Goal: Task Accomplishment & Management: Check status

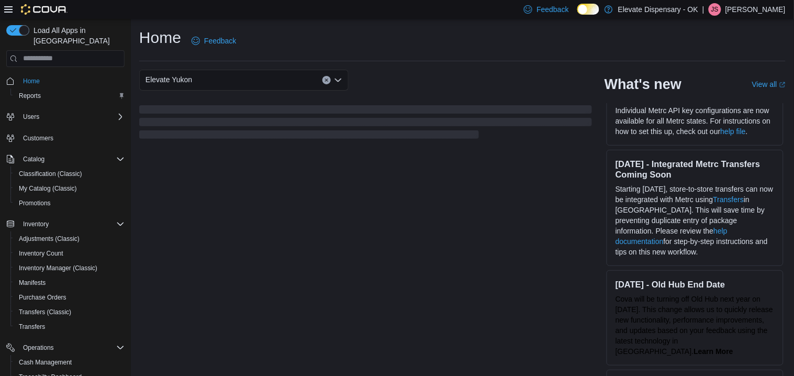
scroll to position [191, 0]
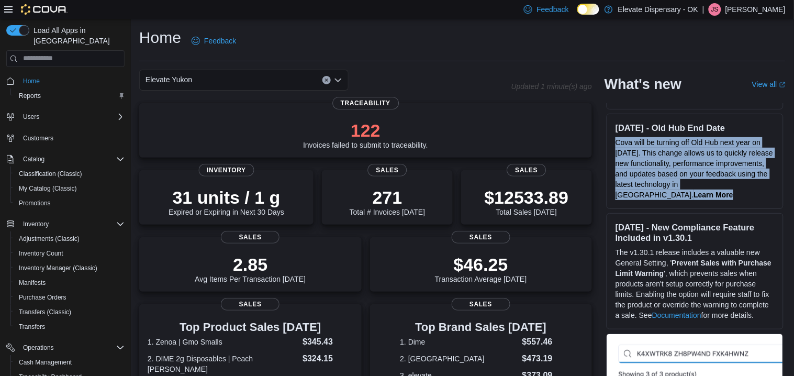
drag, startPoint x: 614, startPoint y: 153, endPoint x: 741, endPoint y: 210, distance: 139.7
click at [741, 209] on div "[DATE] - Old Hub End Date Cova will be turning off [GEOGRAPHIC_DATA] next year …" at bounding box center [695, 161] width 177 height 95
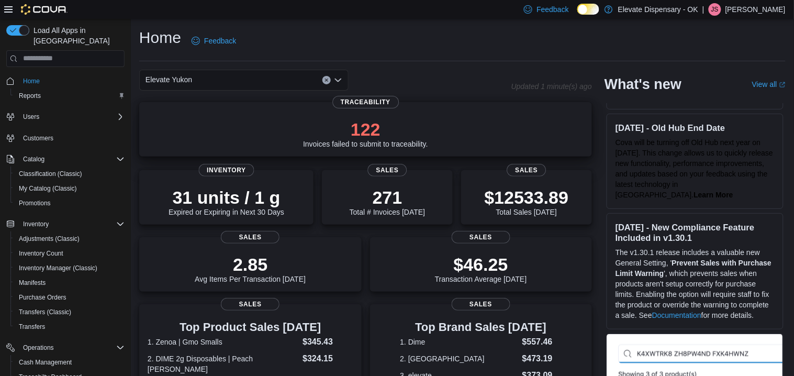
click at [394, 125] on p "122" at bounding box center [365, 129] width 125 height 21
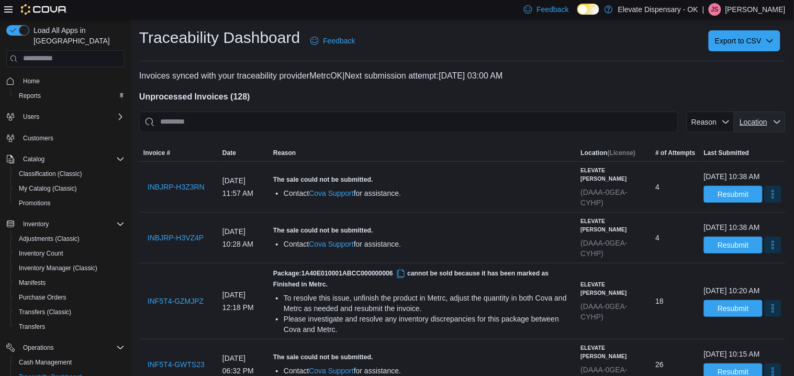
click at [742, 119] on span "Location" at bounding box center [754, 122] width 28 height 8
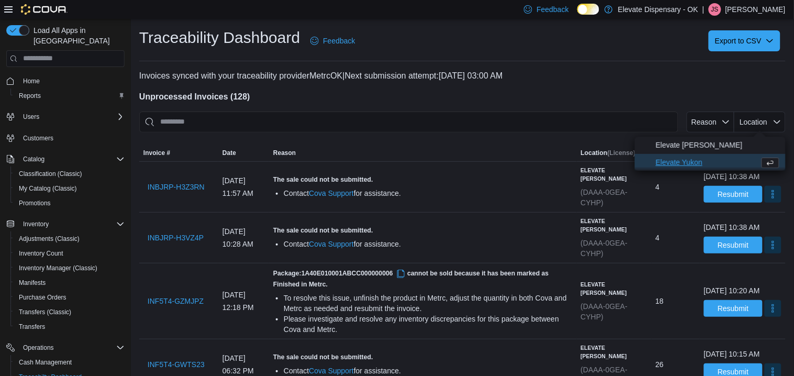
click at [738, 167] on span "Elevate Yukon" at bounding box center [705, 162] width 99 height 13
type input "**********"
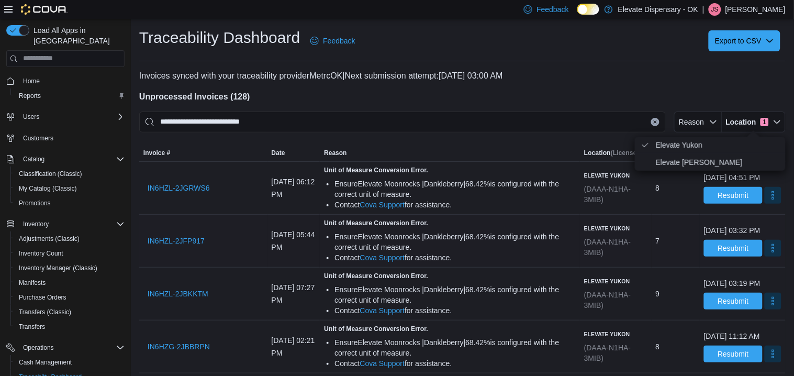
click at [458, 246] on div "Ensure Elevate Moonrocks |Dankleberry|68.42% is configured with the correct uni…" at bounding box center [455, 241] width 241 height 21
click at [202, 281] on div "IN6HZL-2JBKKTM" at bounding box center [203, 293] width 128 height 29
drag, startPoint x: 209, startPoint y: 297, endPoint x: 192, endPoint y: 265, distance: 36.1
click at [208, 297] on span "IN6HZL-2JBKKTM" at bounding box center [178, 294] width 61 height 10
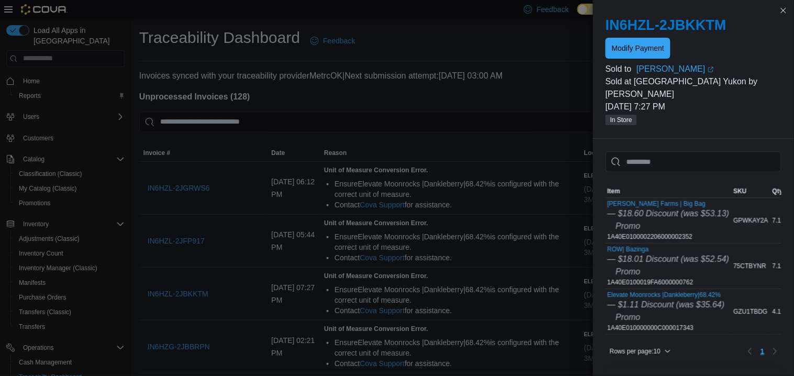
click at [666, 223] on div "Arbuckle Farms | Big Bag — $18.60 Discount (was $53.13) Promo 1A40E010000220600…" at bounding box center [669, 220] width 122 height 41
copy div "1A40E0100002206000002352"
click at [693, 269] on div "ROW| Bazinga — $18.01 Discount (was $52.54) Promo 1A40E0100019FA6000000762" at bounding box center [669, 266] width 122 height 41
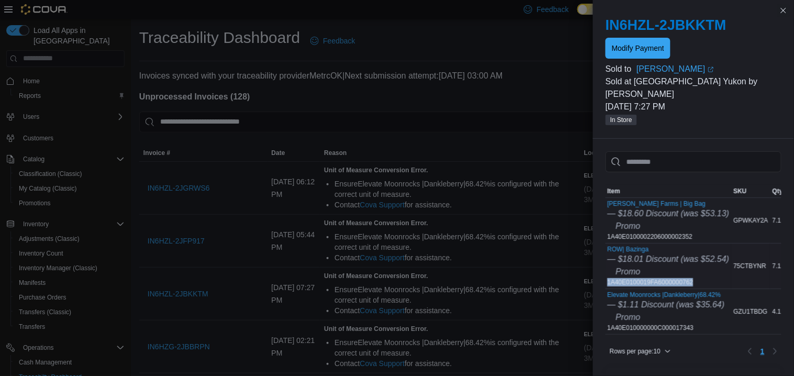
copy div "1A40E0100019FA6000000762"
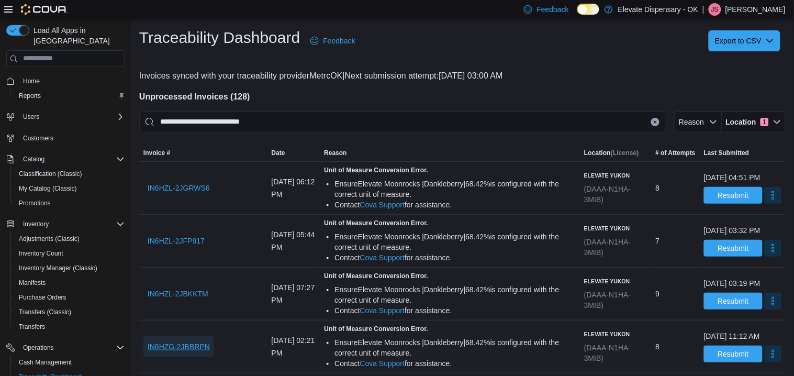
click at [193, 348] on span "IN6HZG-2JBBRPN" at bounding box center [179, 346] width 62 height 10
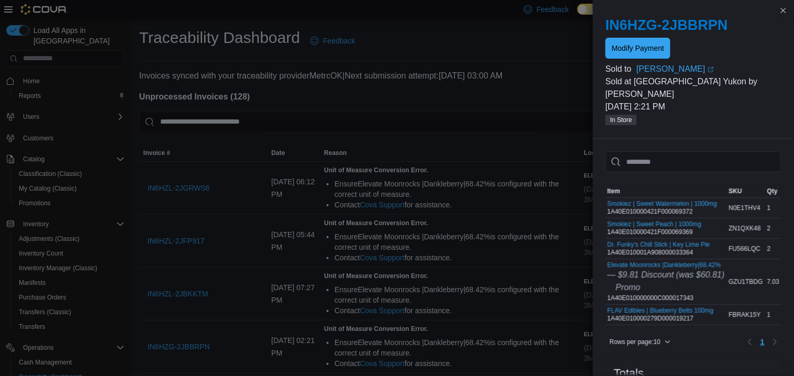
click at [645, 202] on div "Smokiez | Sweet Watermelon | 1000mg 1A40E010000421F000069372" at bounding box center [663, 208] width 110 height 16
copy div "1A40E010000421F000069372"
click at [651, 220] on div "Smokiez | Sweet Peach | 1000mg 1A40E010000421F000069369" at bounding box center [655, 228] width 94 height 16
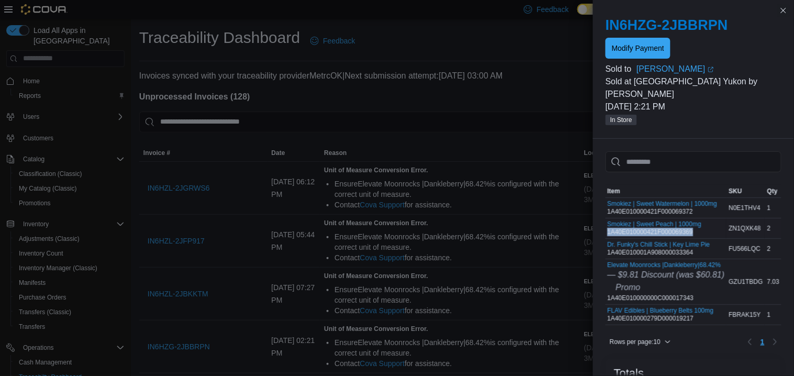
copy div "1A40E010000421F000069369"
click at [665, 243] on div "Dr. Funky's Chill Stick | Key Lime Pie 1A40E010001A908000033364" at bounding box center [659, 249] width 103 height 16
copy div "1A40E010001A908000033364"
click at [655, 307] on div "FLAV Edibles | Blueberry Belts 100mg 1A40E010000279D000019217" at bounding box center [661, 315] width 106 height 16
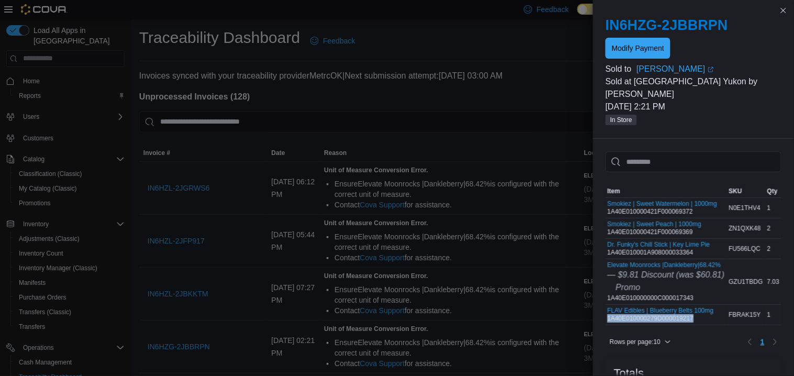
click at [655, 307] on div "FLAV Edibles | Blueberry Belts 100mg 1A40E010000279D000019217" at bounding box center [661, 315] width 106 height 16
copy div "1A40E010000279D000019217"
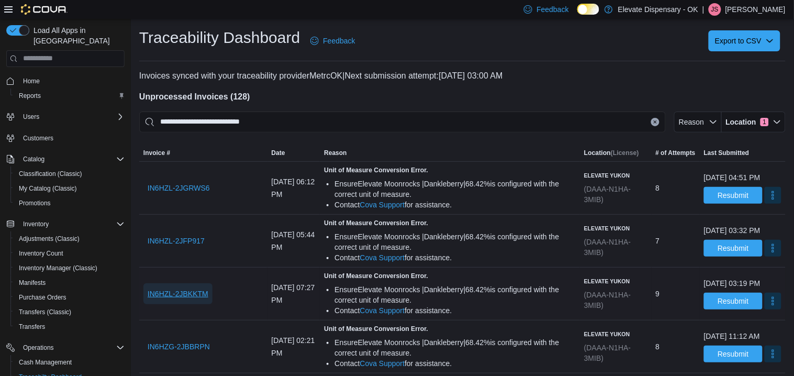
click at [204, 298] on span "IN6HZL-2JBKKTM" at bounding box center [178, 294] width 61 height 10
click at [193, 245] on span "IN6HZL-2JFP917" at bounding box center [176, 241] width 57 height 10
click at [203, 189] on span "IN6HZL-2JGRWS6" at bounding box center [179, 188] width 62 height 10
click at [765, 360] on button "More" at bounding box center [773, 353] width 17 height 17
click at [757, 343] on div "You are in a dialog. Press Escape, or tap/click outside the dialog to close. Ma…" at bounding box center [745, 332] width 75 height 27
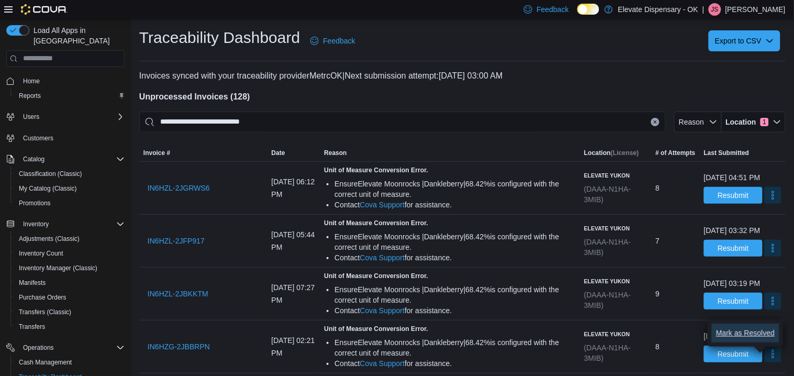
click at [748, 336] on span "Mark as Resolved" at bounding box center [745, 333] width 59 height 10
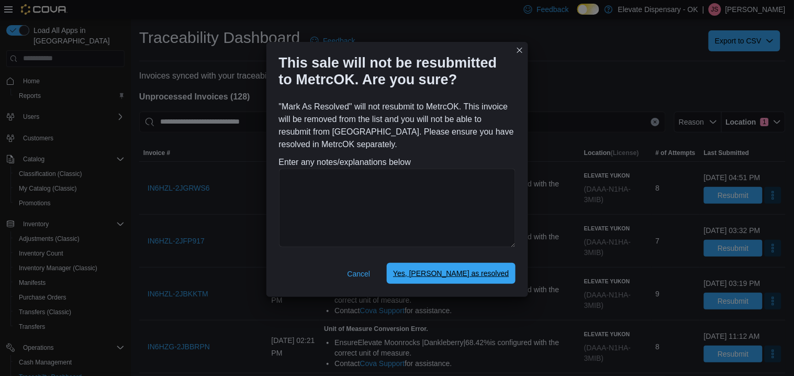
click at [494, 277] on span "Yes, mark as resolved" at bounding box center [451, 273] width 116 height 10
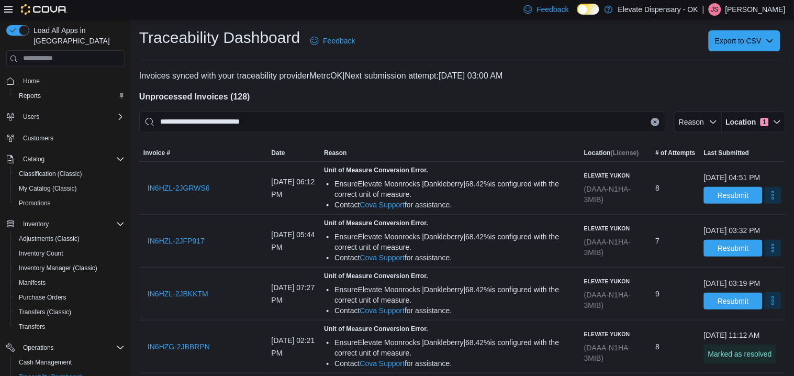
click at [765, 308] on button "More" at bounding box center [773, 300] width 17 height 17
click at [746, 337] on span "Mark as Resolved" at bounding box center [745, 332] width 59 height 10
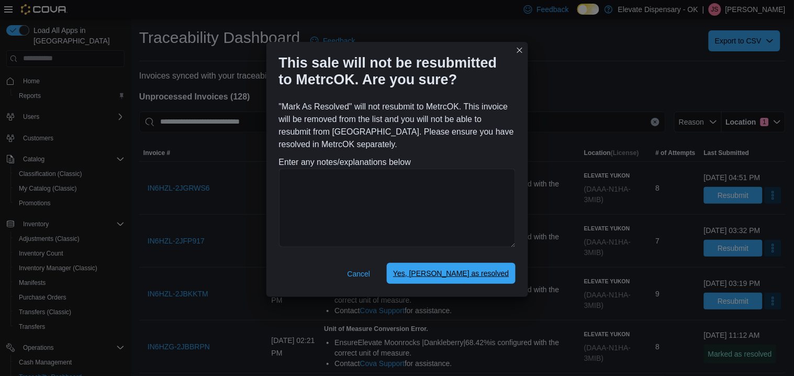
click at [468, 268] on span "Yes, mark as resolved" at bounding box center [451, 273] width 116 height 10
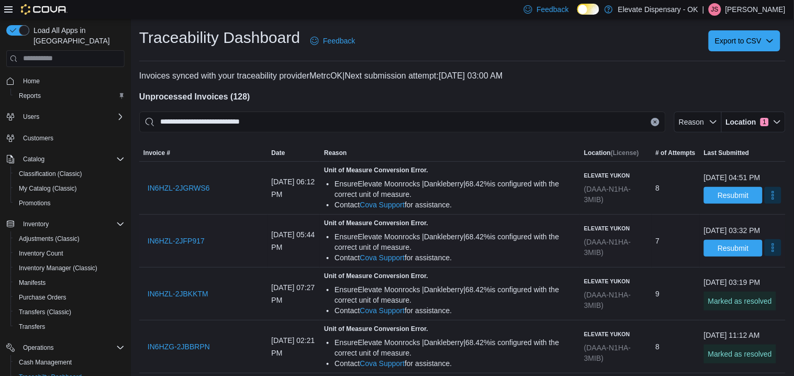
click at [765, 249] on button "More" at bounding box center [773, 247] width 17 height 17
click at [766, 277] on span "Mark as Resolved" at bounding box center [745, 279] width 59 height 10
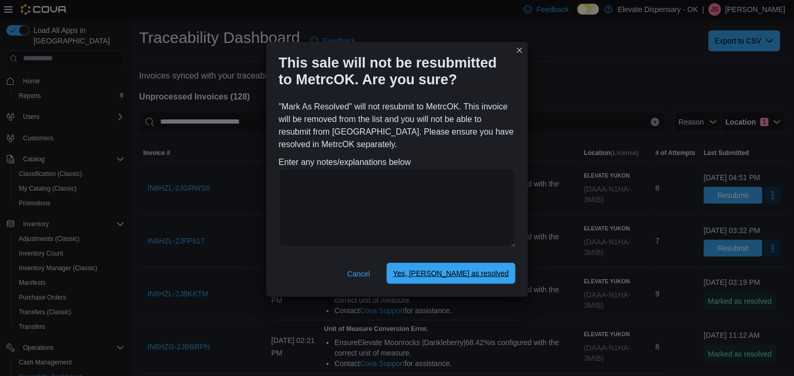
click at [485, 275] on span "Yes, mark as resolved" at bounding box center [451, 273] width 116 height 10
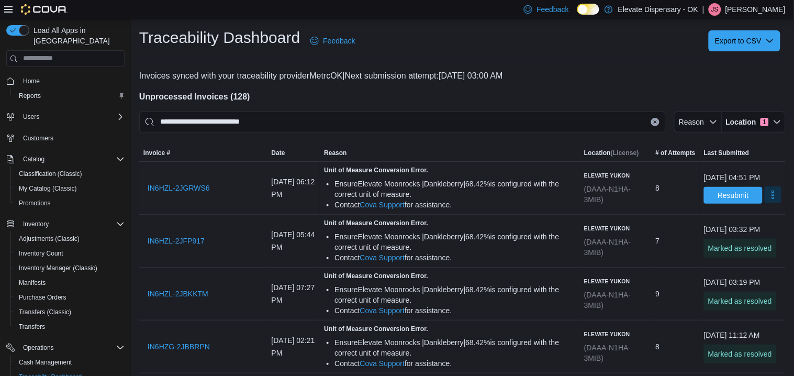
click at [765, 201] on button "More" at bounding box center [773, 194] width 17 height 17
click at [752, 231] on button "Mark as Resolved" at bounding box center [745, 226] width 67 height 19
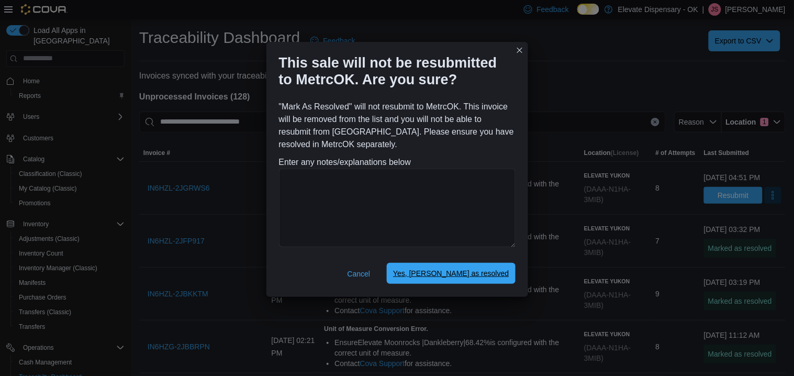
click at [484, 269] on span "Yes, mark as resolved" at bounding box center [451, 273] width 116 height 10
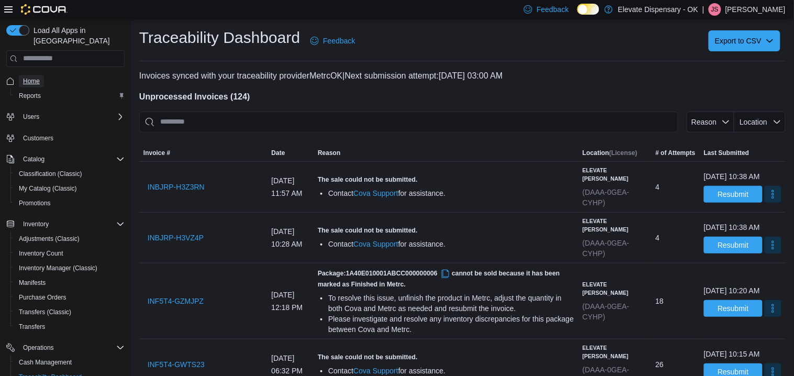
click at [40, 77] on span "Home" at bounding box center [31, 81] width 17 height 8
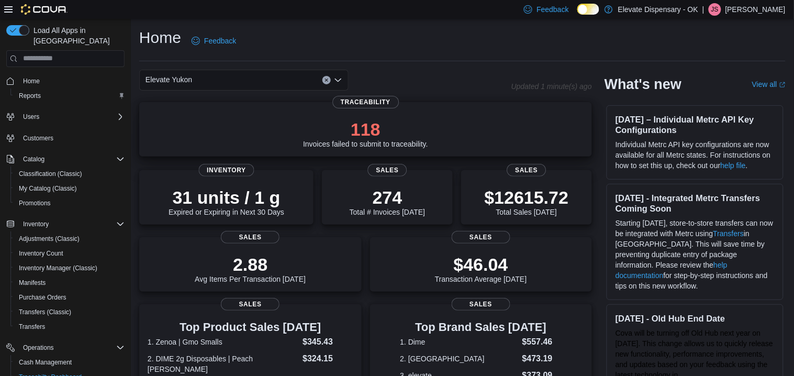
click at [412, 118] on div "118 Invoices failed to submit to traceability." at bounding box center [366, 132] width 436 height 34
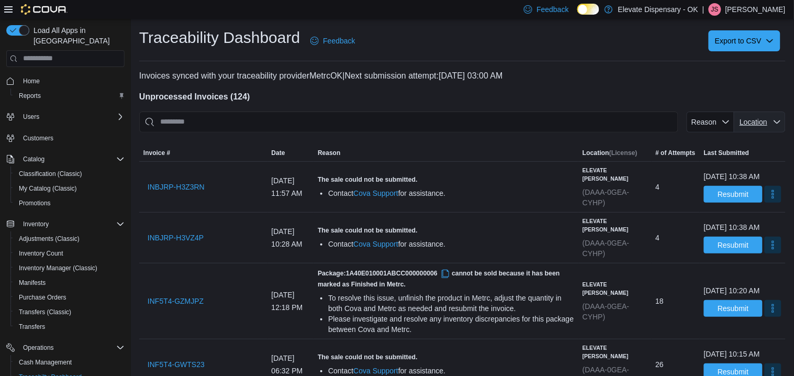
click at [762, 128] on span "Location" at bounding box center [760, 122] width 43 height 21
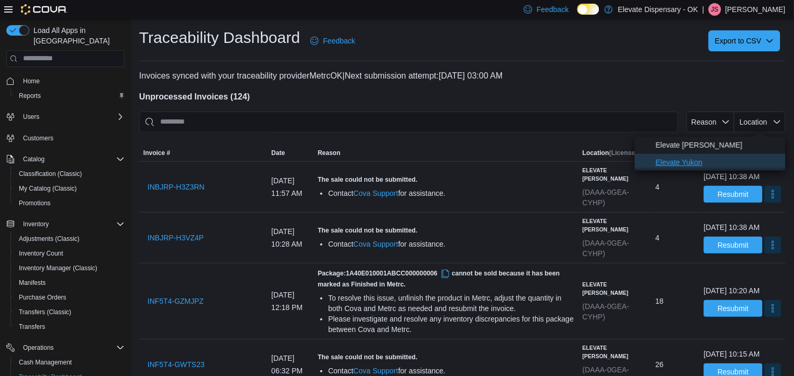
click at [749, 163] on span "Elevate Yukon" at bounding box center [718, 162] width 124 height 13
type input "**********"
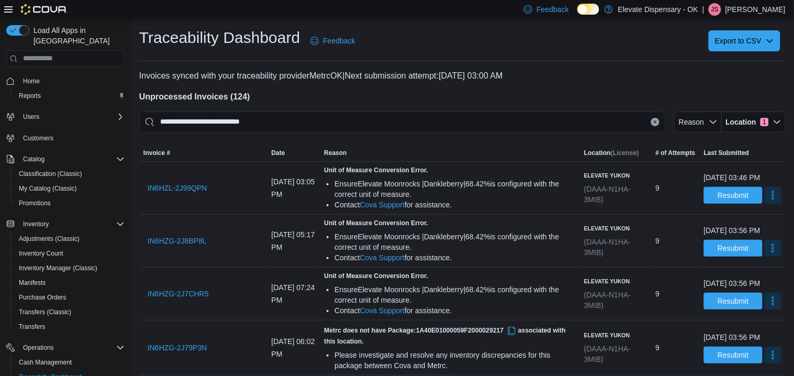
click at [469, 217] on div "Unit of Measure Conversion Error. Ensure Elevate Moonrocks |Dankleberry|68.42% …" at bounding box center [450, 241] width 260 height 52
click at [206, 184] on span "IN6HZL-2J99QPN" at bounding box center [178, 188] width 60 height 10
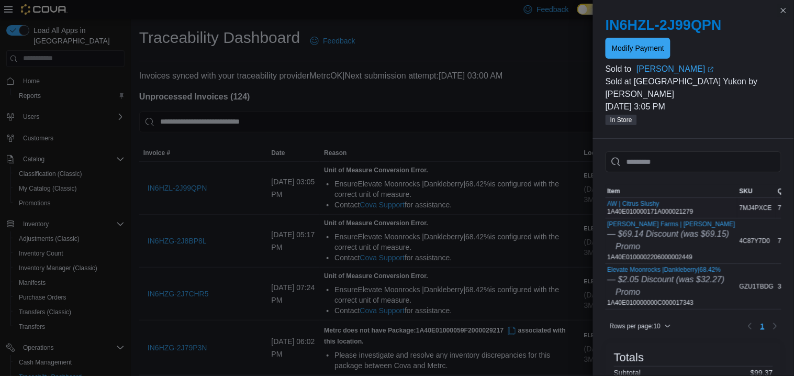
click at [674, 200] on div "AW | Citrus Slushy 1A40E010000171A000021279" at bounding box center [651, 208] width 86 height 16
copy div "1A40E010000171A000021279"
click at [685, 247] on div "Arbuckle Farms | Papaya Peels — $69.14 Discount (was $69.15) Promo 1A40E0100002…" at bounding box center [672, 240] width 128 height 41
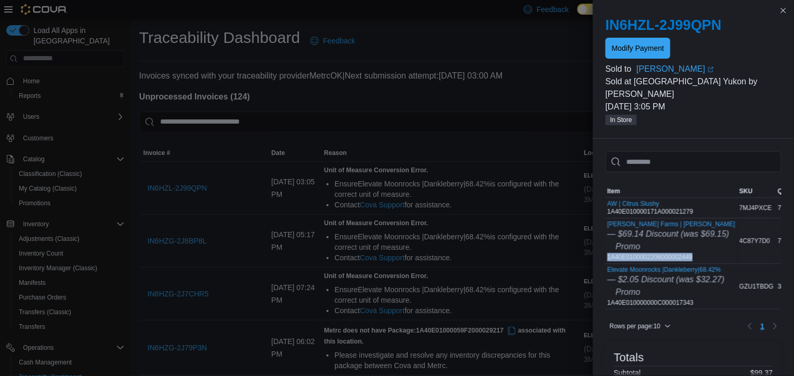
copy div "1A40E0100002206000002449"
click at [671, 290] on div "Elevate Moonrocks |Dankleberry|68.42% — $2.05 Discount (was $32.27) Promo 1A40E…" at bounding box center [666, 286] width 117 height 41
copy div "1A40E010000000C000017343"
click at [657, 200] on div "AW | Citrus Slushy 1A40E010000171A000021279" at bounding box center [651, 208] width 86 height 16
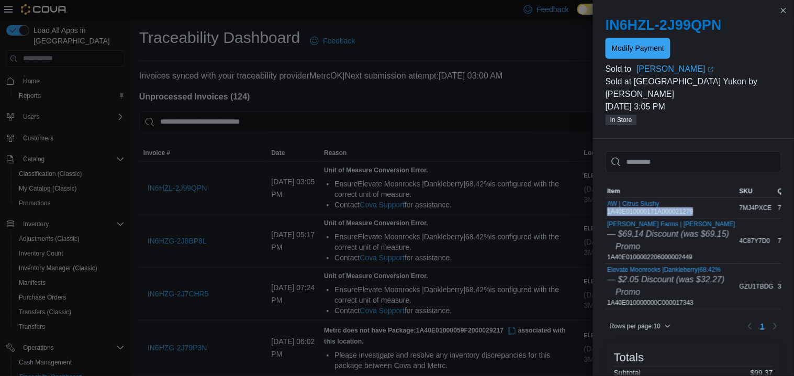
click at [657, 200] on div "AW | Citrus Slushy 1A40E010000171A000021279" at bounding box center [651, 208] width 86 height 16
copy div "1A40E010000171A000021279"
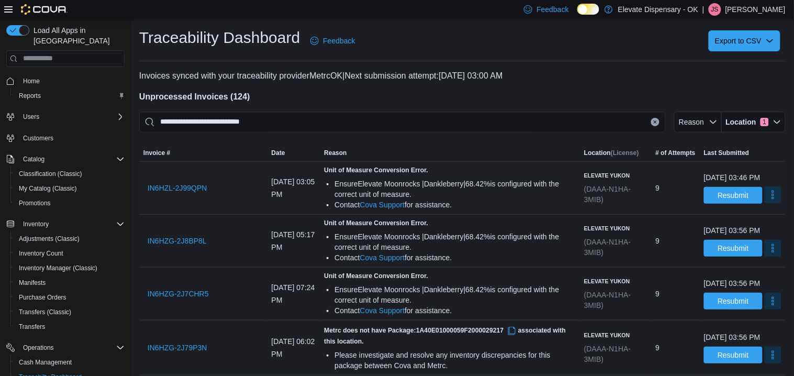
click at [765, 201] on button "More" at bounding box center [773, 194] width 17 height 17
click at [756, 234] on button "Mark as Resolved" at bounding box center [745, 226] width 67 height 19
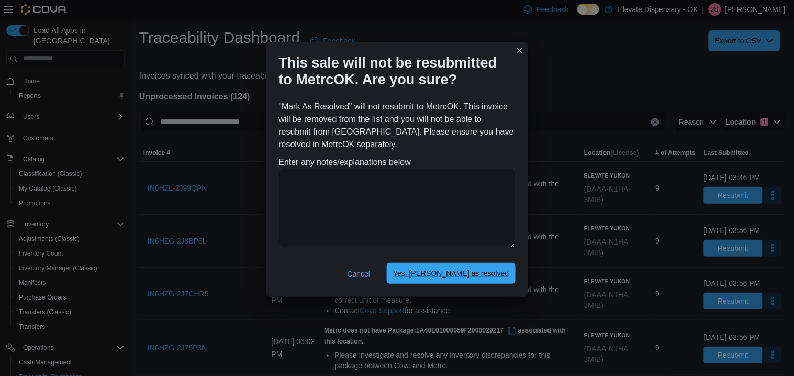
click at [476, 275] on span "Yes, [PERSON_NAME] as resolved" at bounding box center [451, 273] width 116 height 10
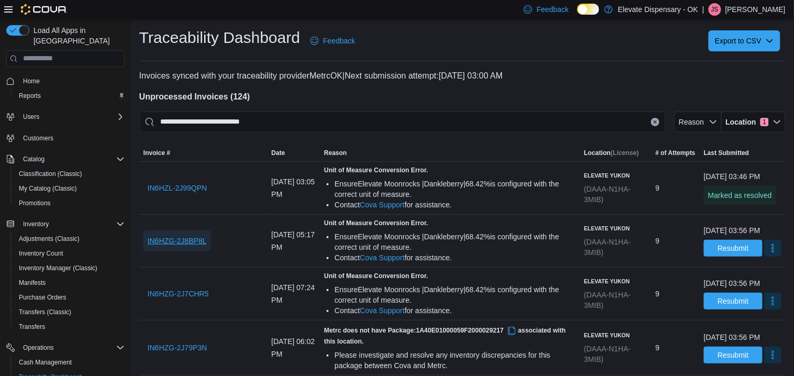
click at [161, 248] on span "IN6HZG-2J8BP8L" at bounding box center [177, 240] width 59 height 21
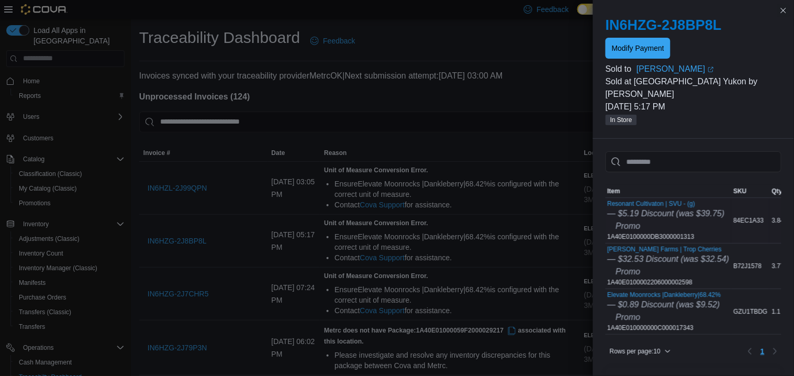
click at [645, 222] on div "Resonant Cultivaton | SVU - (g) — $5.19 Discount (was $39.75) Promo 1A40E010000…" at bounding box center [666, 220] width 117 height 41
copy div "1A40E0100000DB3000001313"
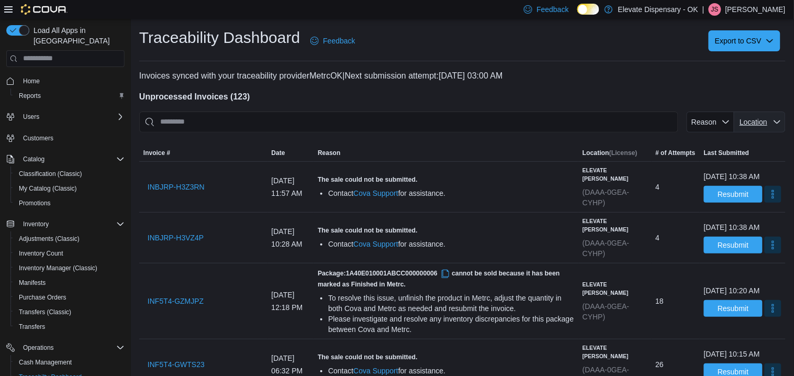
click at [759, 118] on span "Location" at bounding box center [754, 122] width 28 height 8
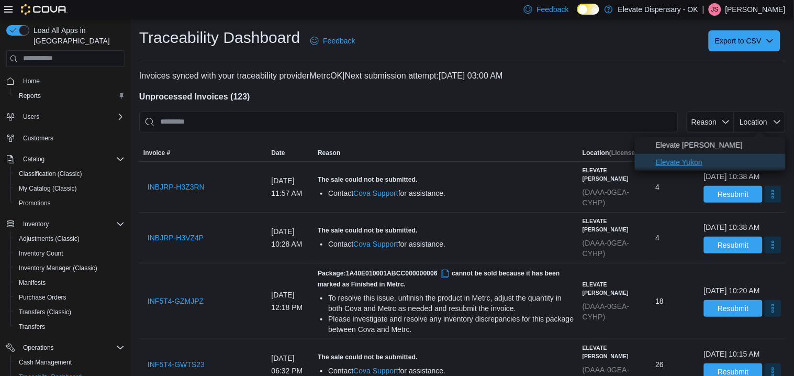
click at [750, 158] on span "Elevate Yukon" at bounding box center [718, 162] width 124 height 13
type input "**********"
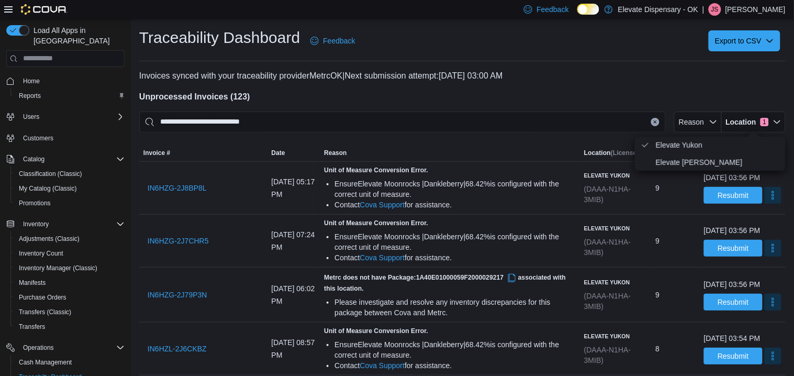
click at [512, 191] on div "Ensure Elevate Moonrocks |Dankleberry|68.42% is configured with the correct uni…" at bounding box center [455, 189] width 241 height 21
click at [202, 191] on span "IN6HZG-2J8BP8L" at bounding box center [177, 188] width 59 height 10
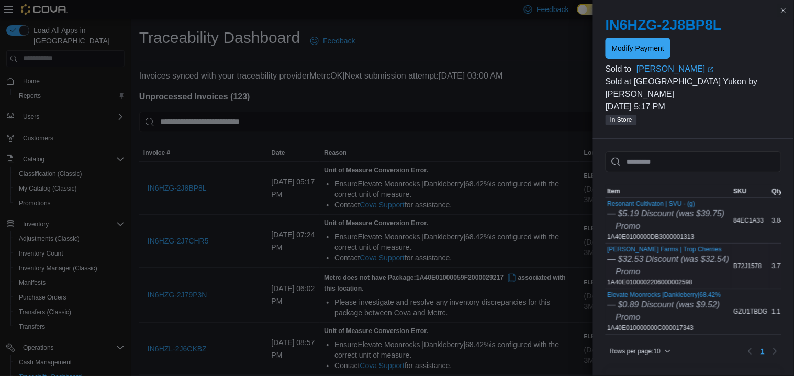
click at [671, 265] on div "Arbuckle Farms | Trop Cherries — $32.53 Discount (was $32.54) Promo 1A40E010000…" at bounding box center [669, 266] width 122 height 41
click at [672, 265] on div "Arbuckle Farms | Trop Cherries — $32.53 Discount (was $32.54) Promo 1A40E010000…" at bounding box center [669, 266] width 122 height 41
click at [673, 266] on div "Arbuckle Farms | Trop Cherries — $32.53 Discount (was $32.54) Promo 1A40E010000…" at bounding box center [669, 266] width 122 height 41
copy div "1A40E0100002206000002598"
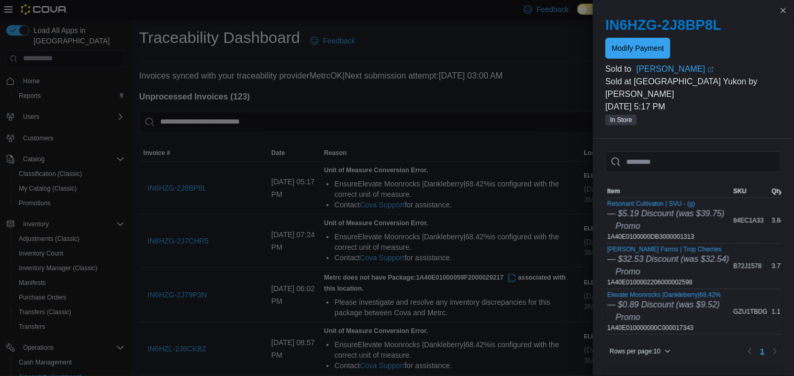
click at [659, 315] on div "Elevate Moonrocks |Dankleberry|68.42% — $0.89 Discount (was $9.52) Promo 1A40E0…" at bounding box center [665, 311] width 114 height 41
copy div "1A40E010000000C000017343"
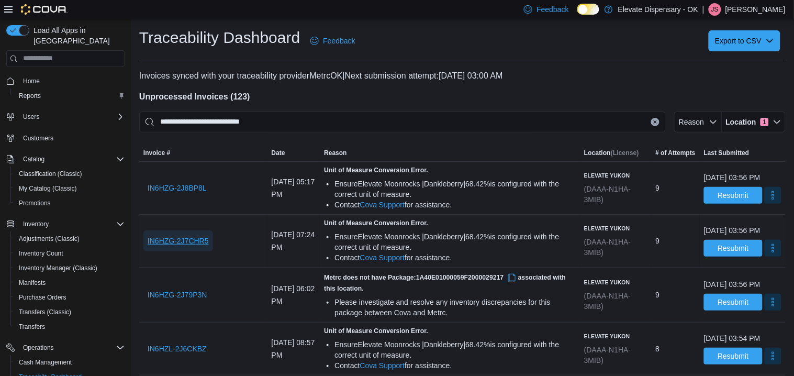
click at [194, 241] on span "IN6HZG-2J7CHR5" at bounding box center [178, 241] width 61 height 10
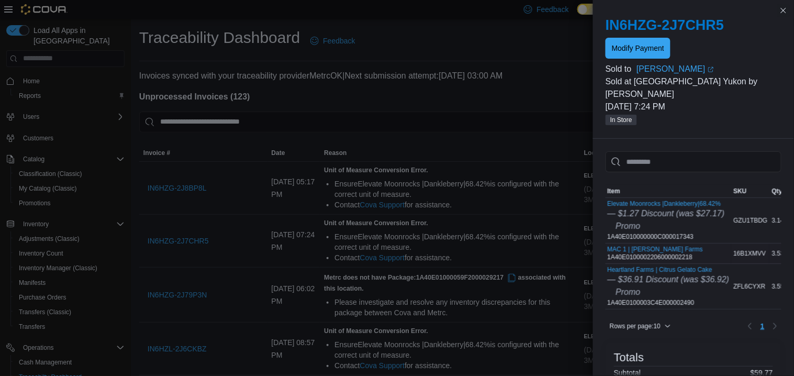
click at [690, 246] on div "MAC 1 | Arbuckle Farms 1A40E0100002206000002218" at bounding box center [655, 254] width 95 height 16
copy div "1A40E0100002206000002218"
click at [690, 289] on div "Heartland Farms | Citrus Gelato Cake — $36.91 Discount (was $36.92) Promo 1A40E…" at bounding box center [669, 286] width 122 height 41
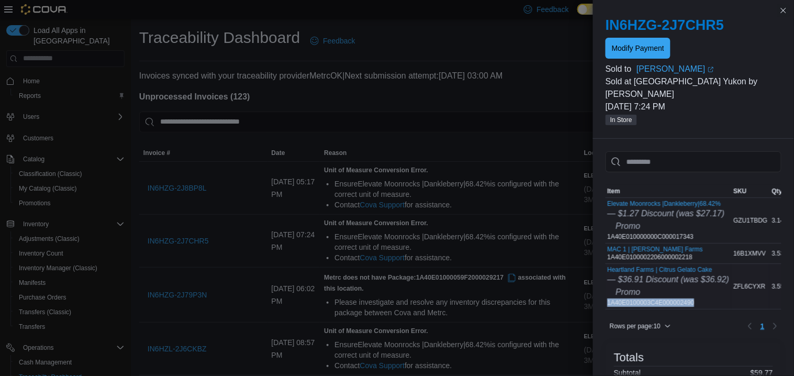
copy div "1A40E0100003C4E000002490"
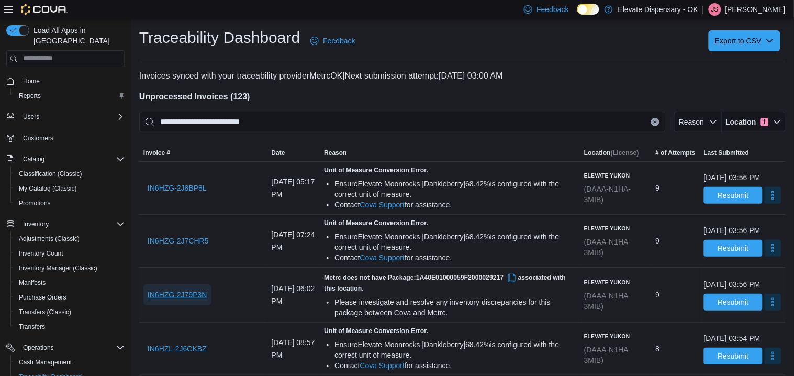
click at [207, 294] on span "IN6HZG-2J79P3N" at bounding box center [178, 295] width 60 height 10
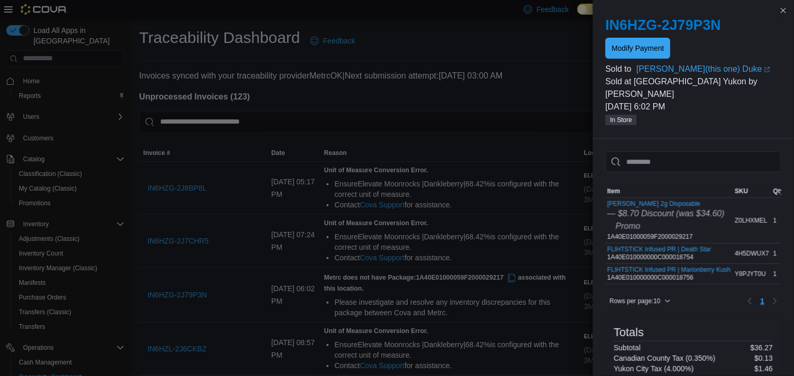
click at [696, 220] on div "Promo" at bounding box center [666, 226] width 117 height 13
click at [699, 222] on div "Gary Payton 2g Disposable — $8.70 Discount (was $34.60) Promo 1A40E01000059F200…" at bounding box center [666, 220] width 117 height 41
copy div "1A40E01000059F2000029217"
click at [689, 248] on div "FLIHTSTICK Infused PR | Death Star 1A40E010000000C000018754" at bounding box center [660, 254] width 104 height 16
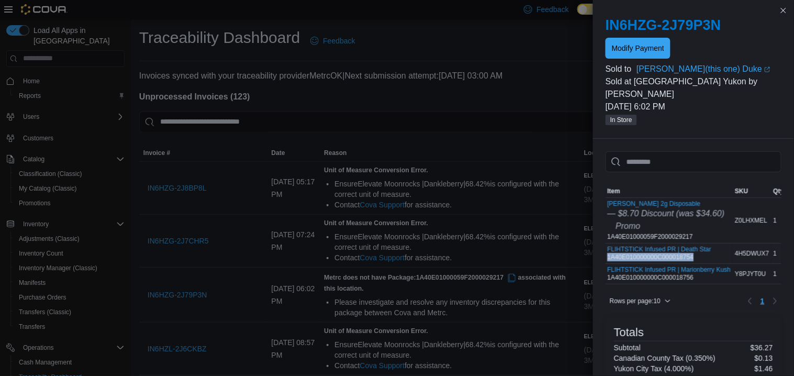
click at [689, 248] on div "FLIHTSTICK Infused PR | Death Star 1A40E010000000C000018754" at bounding box center [660, 254] width 104 height 16
click at [628, 99] on div "You are in a modal dialog. Press Escape or tap/click outside the dialog on the …" at bounding box center [693, 188] width 201 height 376
copy div "1A40E010000000C000018754"
click at [674, 266] on div "FLIHTSTICK Infused PR | Marionberry Kush 1A40E010000000C000018756" at bounding box center [670, 274] width 124 height 16
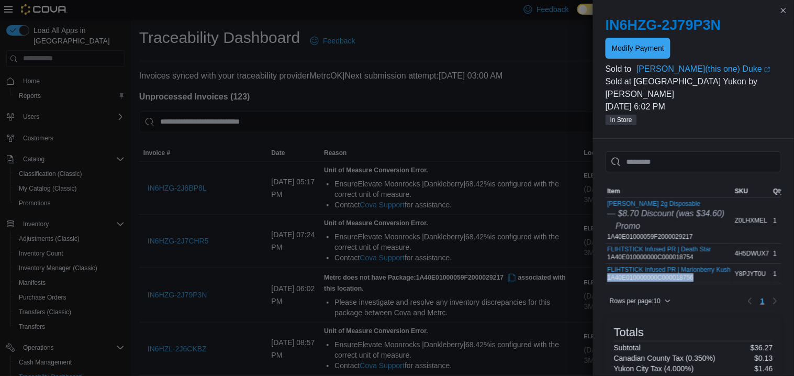
copy div "1A40E010000000C000018756"
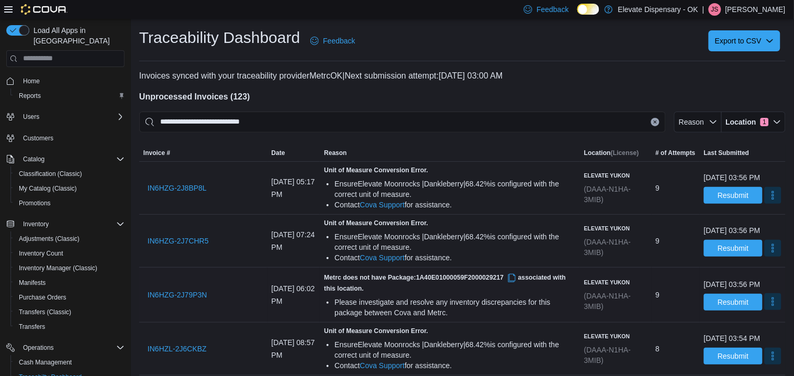
click at [765, 304] on button "More" at bounding box center [773, 301] width 17 height 17
click at [736, 332] on span "Mark as Resolved" at bounding box center [745, 333] width 59 height 10
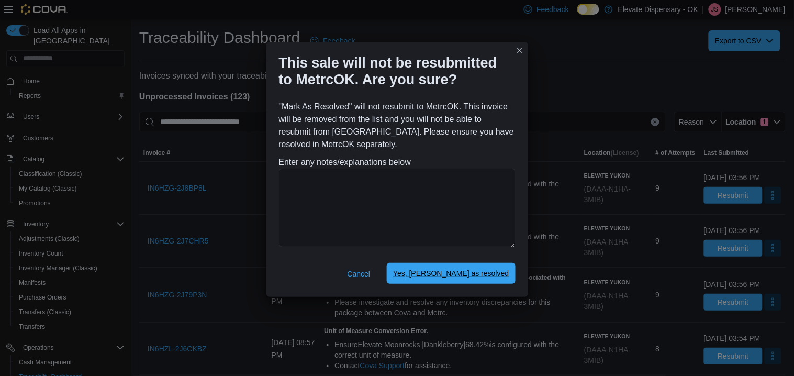
click at [484, 270] on span "Yes, mark as resolved" at bounding box center [451, 273] width 116 height 10
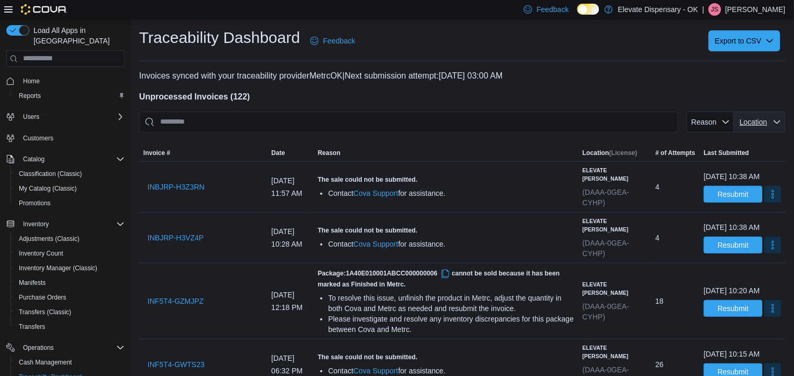
click at [740, 123] on span "Location" at bounding box center [754, 122] width 28 height 8
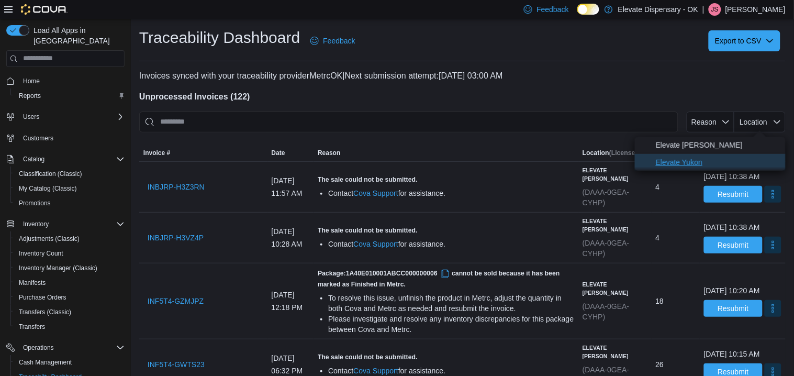
click at [737, 164] on span "Elevate Yukon" at bounding box center [718, 162] width 124 height 13
type input "**********"
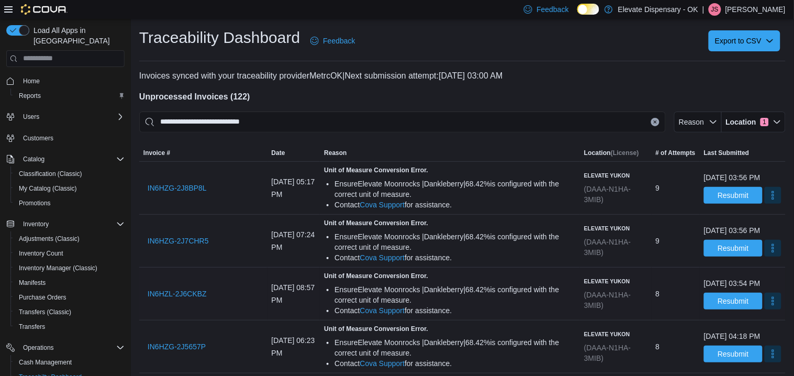
click at [546, 270] on div "Unit of Measure Conversion Error. Ensure Elevate Moonrocks |Dankleberry|68.42% …" at bounding box center [450, 294] width 260 height 52
click at [191, 234] on span "IN6HZG-2J7CHR5" at bounding box center [178, 240] width 61 height 21
click at [219, 294] on div "IN6HZL-2J6CKBZ" at bounding box center [203, 293] width 128 height 29
click at [207, 295] on span "IN6HZL-2J6CKBZ" at bounding box center [177, 294] width 59 height 10
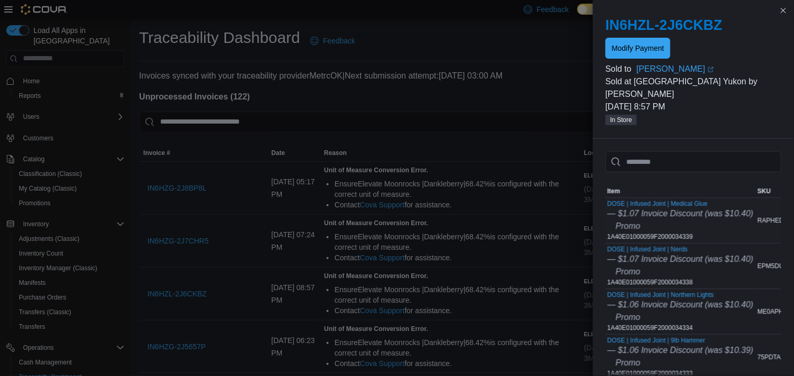
click at [625, 223] on div "DOSE | Infused Joint | Medical Glue — $1.07 Invoice Discount (was $10.40) Promo…" at bounding box center [681, 220] width 146 height 41
copy div "1A40E01000059F2000034339"
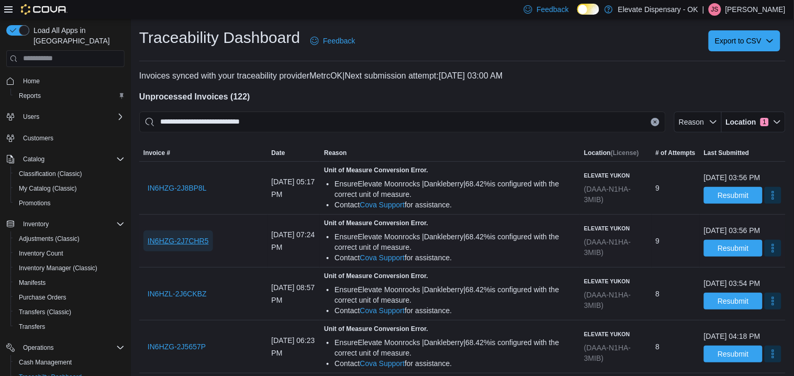
click at [204, 249] on span "IN6HZG-2J7CHR5" at bounding box center [178, 240] width 61 height 21
click at [195, 298] on span "IN6HZL-2J6CKBZ" at bounding box center [177, 294] width 59 height 10
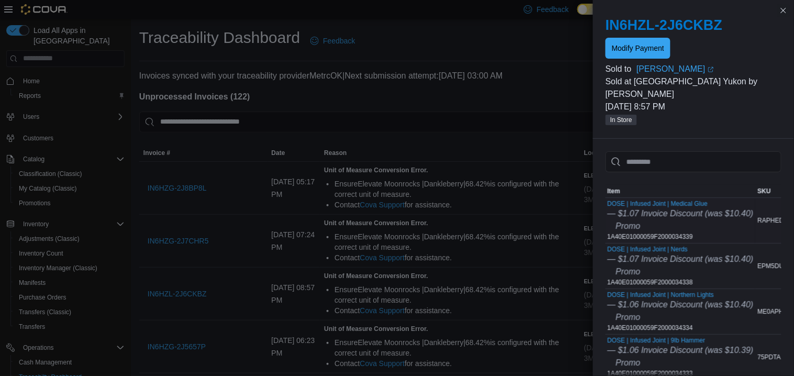
click at [703, 226] on div "DOSE | Infused Joint | Medical Glue — $1.07 Invoice Discount (was $10.40) Promo…" at bounding box center [681, 220] width 146 height 41
copy div "1A40E01000059F2000034339"
click at [652, 272] on div "DOSE | Infused Joint | Nerds — $1.07 Invoice Discount (was $10.40) Promo 1A40E0…" at bounding box center [681, 266] width 146 height 41
click at [652, 271] on div "DOSE | Infused Joint | Nerds — $1.07 Invoice Discount (was $10.40) Promo 1A40E0…" at bounding box center [681, 266] width 146 height 41
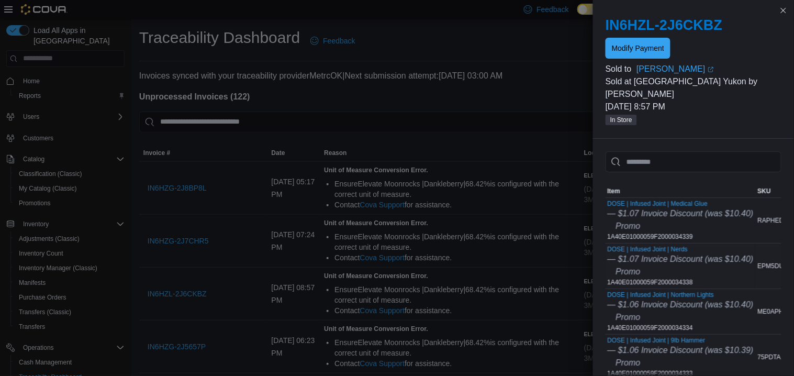
click at [660, 267] on div "DOSE | Infused Joint | Nerds — $1.07 Invoice Discount (was $10.40) Promo 1A40E0…" at bounding box center [681, 266] width 146 height 41
copy div "1A40E01000059F2000034338"
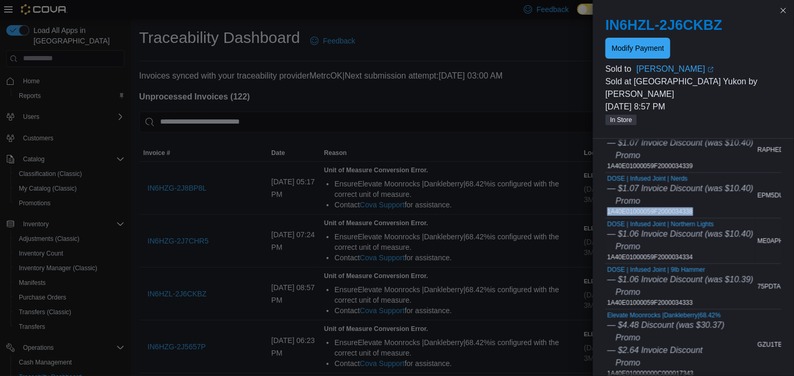
scroll to position [91, 0]
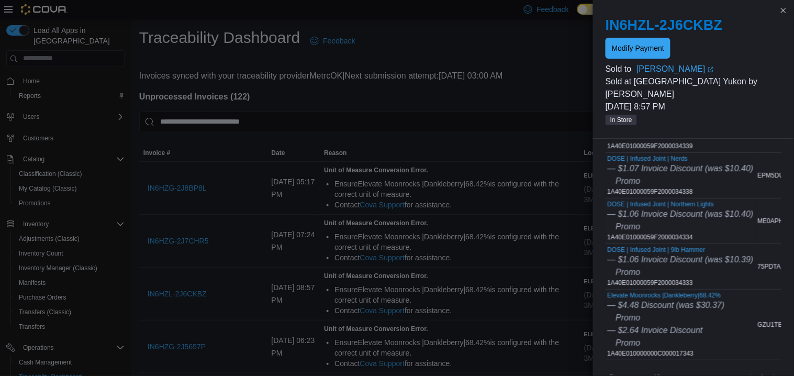
click at [700, 228] on div "DOSE | Infused Joint | Northern Lights — $1.06 Invoice Discount (was $10.40) Pr…" at bounding box center [681, 221] width 146 height 41
copy div "1A40E01000059F2000034334"
click at [650, 268] on div "DOSE | Infused Joint | 9lb Hammer — $1.06 Invoice Discount (was $10.39) Promo 1…" at bounding box center [681, 266] width 146 height 41
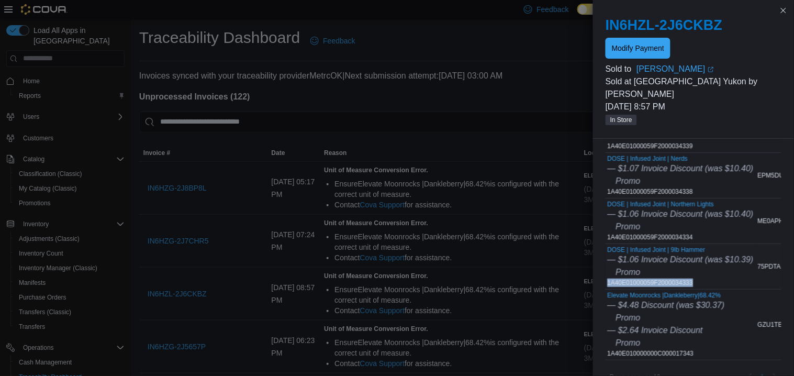
copy div "1A40E01000059F2000034333"
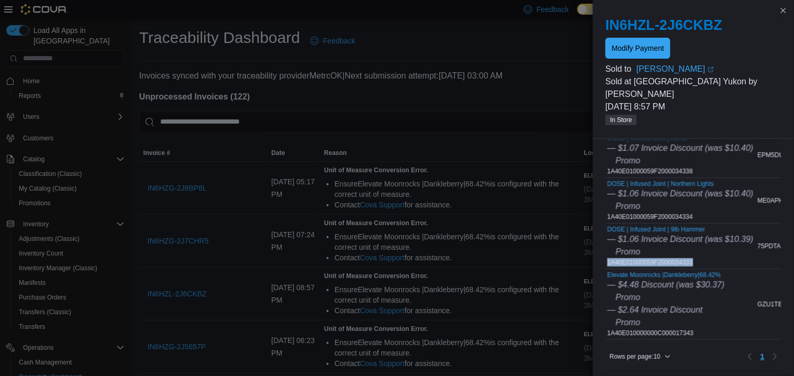
scroll to position [119, 0]
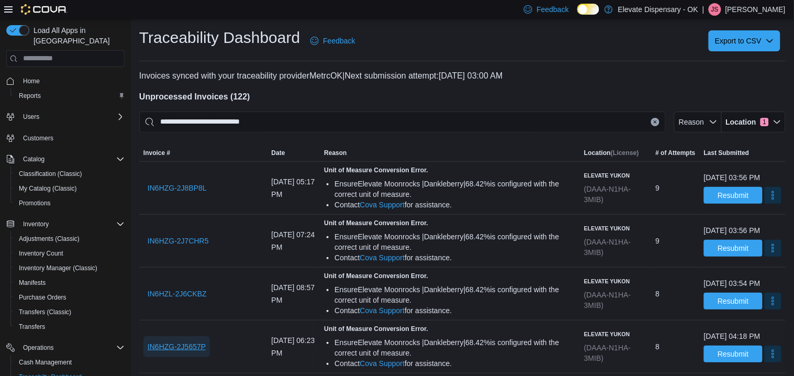
click at [186, 342] on span "IN6HZG-2J5657P" at bounding box center [177, 346] width 58 height 10
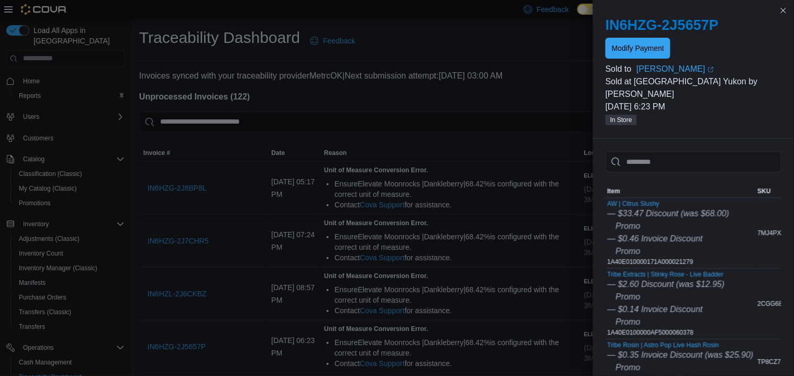
click at [688, 247] on div "AW | Citrus Slushy — $33.47 Discount (was $68.00) Promo — $0.46 Invoice Discoun…" at bounding box center [669, 233] width 122 height 66
click at [699, 254] on div "AW | Citrus Slushy — $33.47 Discount (was $68.00) Promo — $0.46 Invoice Discoun…" at bounding box center [681, 233] width 150 height 70
click at [702, 248] on div "AW | Citrus Slushy — $33.47 Discount (was $68.00) Promo — $0.46 Invoice Discoun…" at bounding box center [669, 233] width 122 height 66
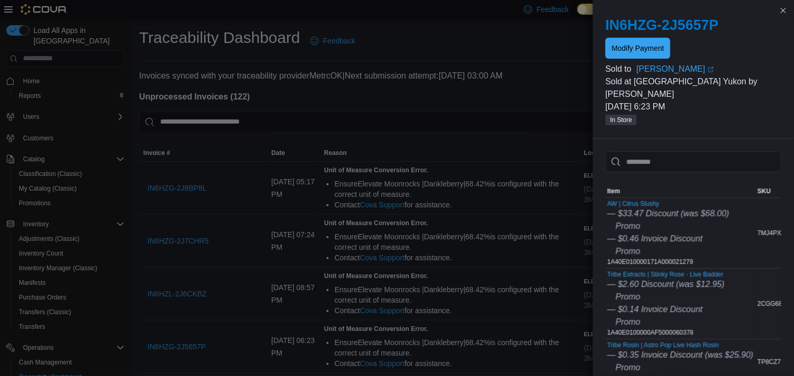
click at [666, 317] on div "Tribe Extracts | Stinky Rose - Live Badder — $2.60 Discount (was $12.95) Promo …" at bounding box center [666, 304] width 117 height 66
copy div "1A40E0100000AF5000060378"
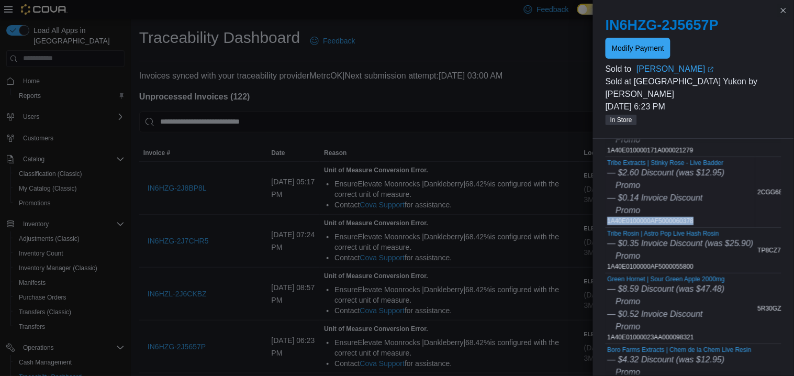
scroll to position [114, 0]
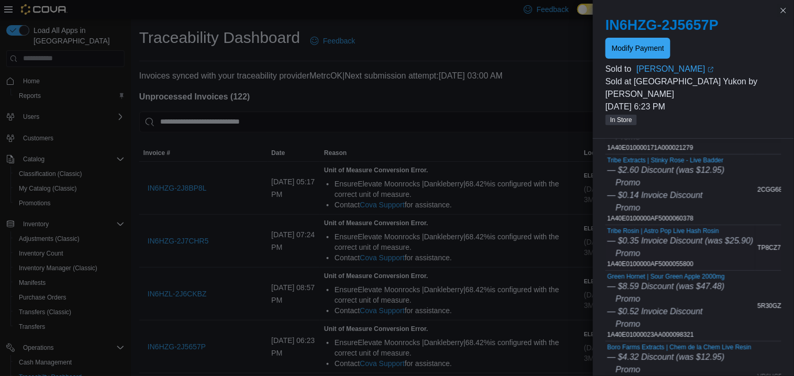
click at [692, 256] on div "Tribe Rosin | Astro Pop Live Hash Rosin — $0.35 Invoice Discount (was $25.90) P…" at bounding box center [681, 247] width 146 height 41
click at [691, 253] on div "Tribe Rosin | Astro Pop Live Hash Rosin — $0.35 Invoice Discount (was $25.90) P…" at bounding box center [681, 247] width 146 height 41
copy div "1A40E0100000AF5000055800"
click at [692, 325] on div "Green Hornet | Sour Green Apple 2000mg — $8.59 Discount (was $47.48) Promo — $0…" at bounding box center [667, 306] width 118 height 66
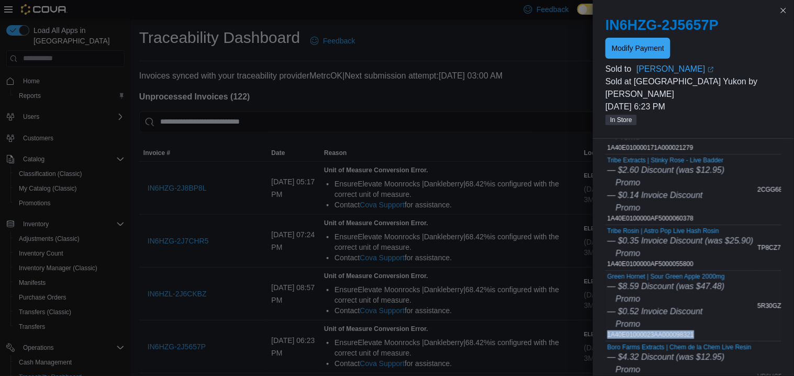
click at [692, 325] on div "Green Hornet | Sour Green Apple 2000mg — $8.59 Discount (was $47.48) Promo — $0…" at bounding box center [667, 306] width 118 height 66
copy div "1A40E01000023AA000098321"
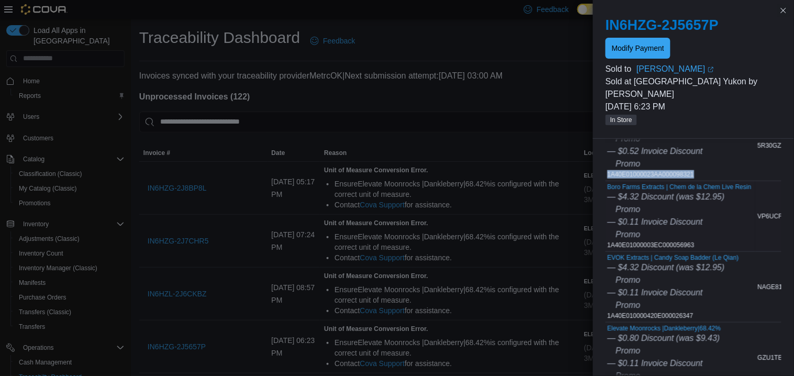
scroll to position [264, 0]
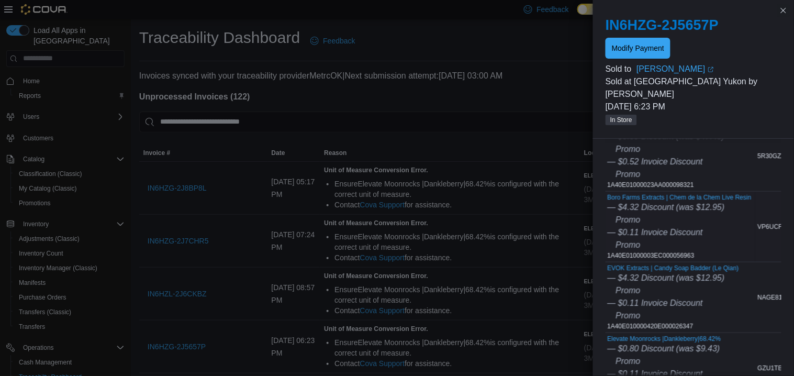
click at [700, 244] on div "Boro Farms Extracts | Chem de la Chem Live Resin — $4.32 Discount (was $12.95) …" at bounding box center [680, 227] width 144 height 66
copy tr "1A40E01000003EC000056963 SKU"
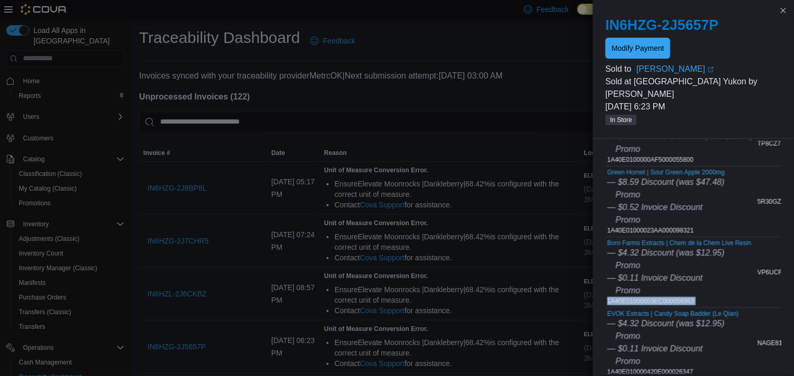
scroll to position [346, 0]
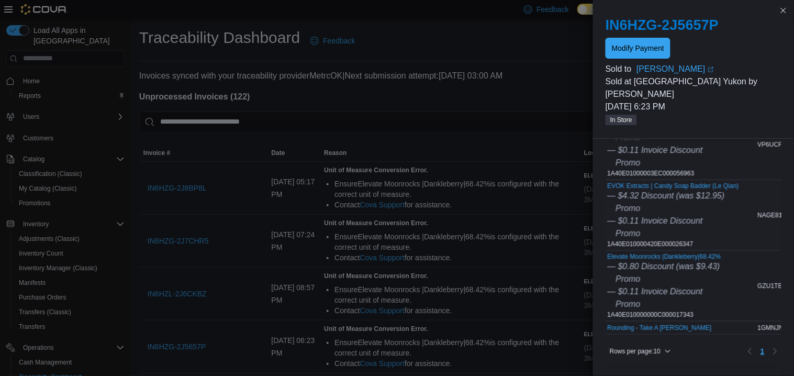
click at [665, 229] on div "EVOK Extracts | Candy Soap Badder (Le Qian) — $4.32 Discount (was $12.95) Promo…" at bounding box center [673, 215] width 131 height 66
click at [670, 234] on div "EVOK Extracts | Candy Soap Badder (Le Qian) — $4.32 Discount (was $12.95) Promo…" at bounding box center [673, 215] width 131 height 66
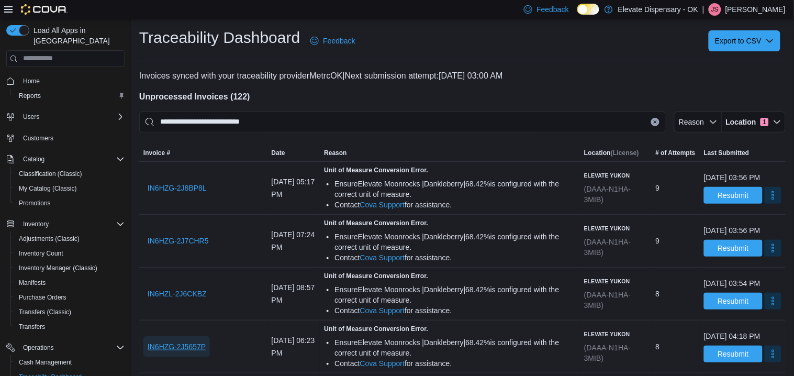
click at [205, 346] on span "IN6HZG-2J5657P" at bounding box center [177, 346] width 58 height 10
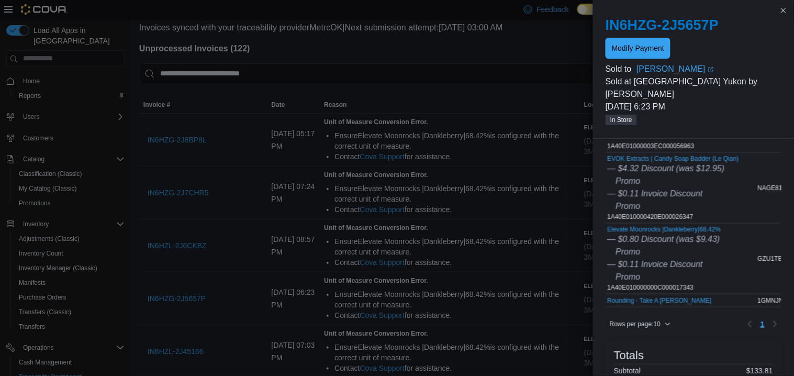
scroll to position [50, 0]
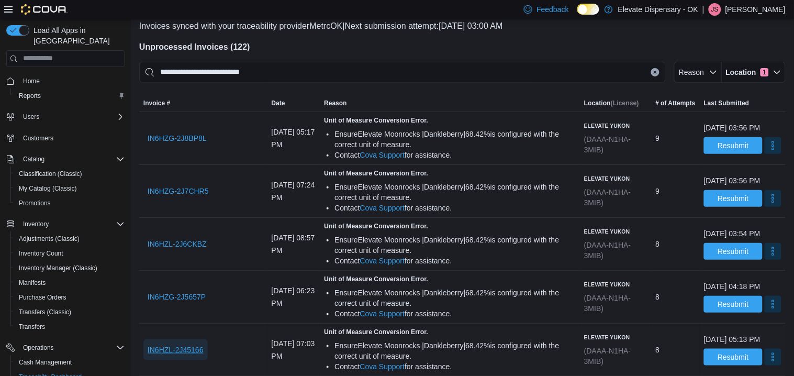
click at [190, 354] on span "IN6HZL-2J45166" at bounding box center [176, 350] width 56 height 10
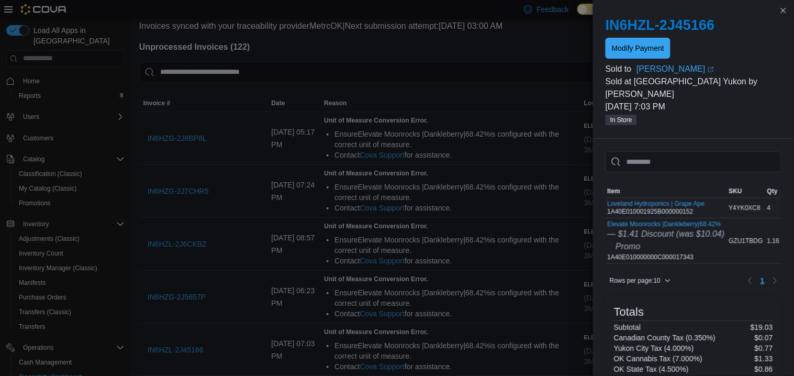
click at [695, 210] on div "Loveland Hydroponics | Grape Ape 1A40E010001925B000000152" at bounding box center [656, 208] width 97 height 16
click at [672, 215] on div "Loveland Hydroponics | Grape Ape 1A40E010001925B000000152" at bounding box center [656, 208] width 97 height 16
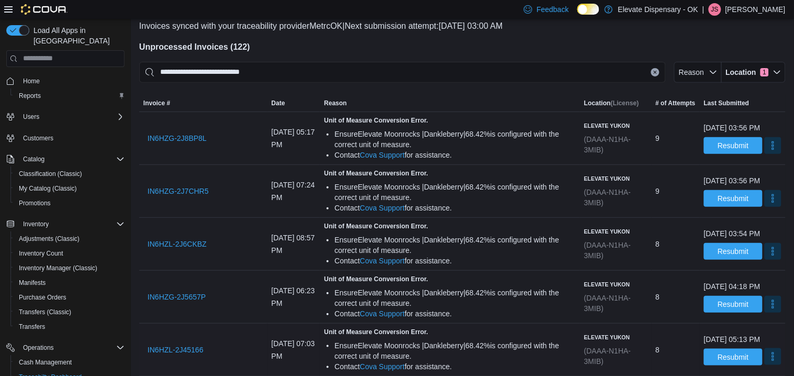
click at [765, 358] on button "More" at bounding box center [773, 356] width 17 height 17
click at [759, 334] on span "Mark as Resolved" at bounding box center [745, 336] width 59 height 10
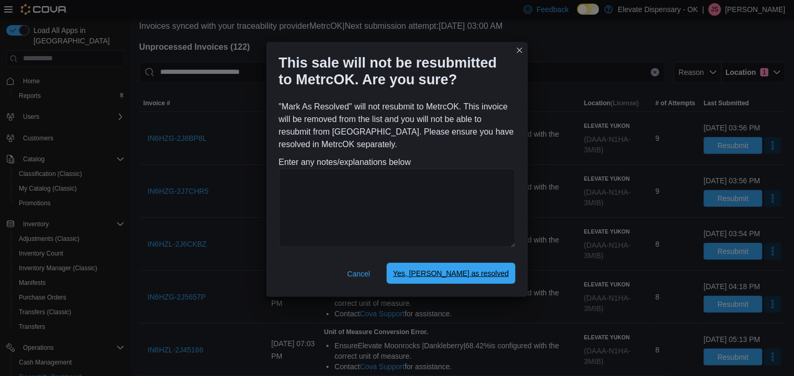
click at [496, 267] on span "Yes, mark as resolved" at bounding box center [451, 273] width 116 height 21
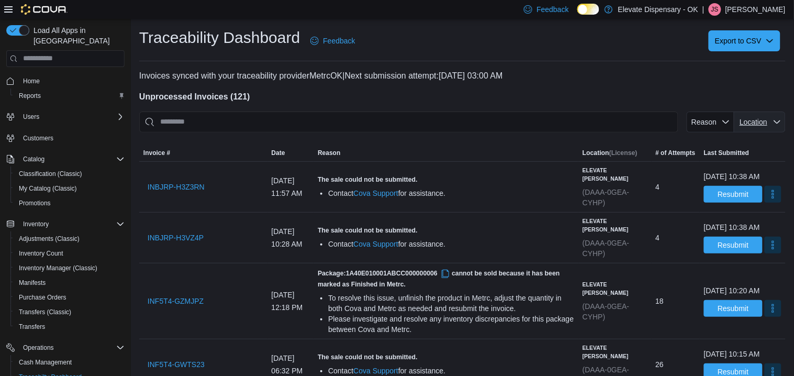
click at [744, 115] on span "Location" at bounding box center [760, 122] width 43 height 21
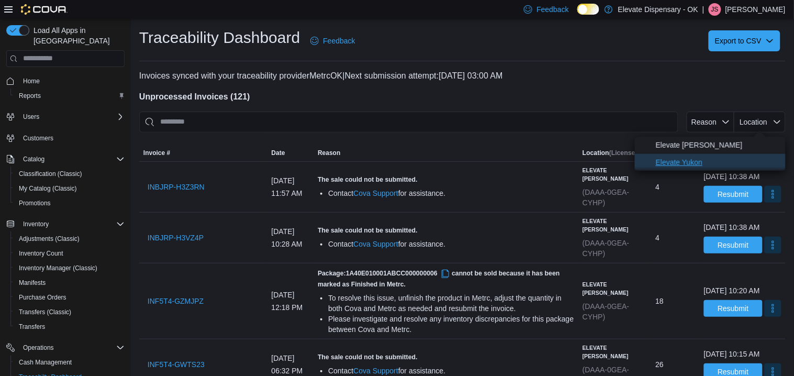
click at [738, 166] on span "Elevate Yukon" at bounding box center [718, 162] width 124 height 13
type input "**********"
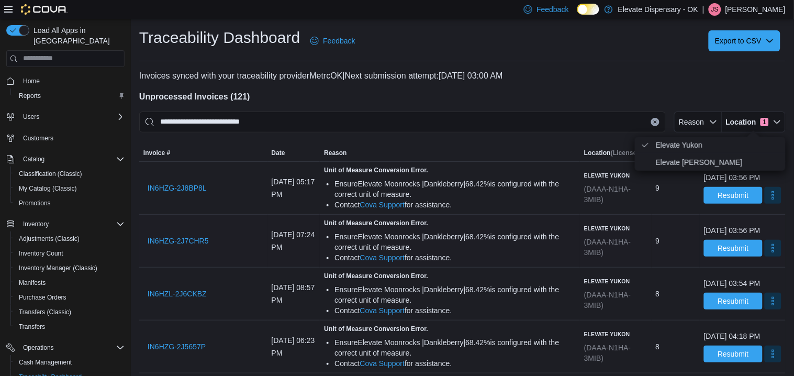
click at [580, 217] on td "Location (License) Elevate [GEOGRAPHIC_DATA] (DAAA-N1HA-3MIB)" at bounding box center [616, 240] width 72 height 53
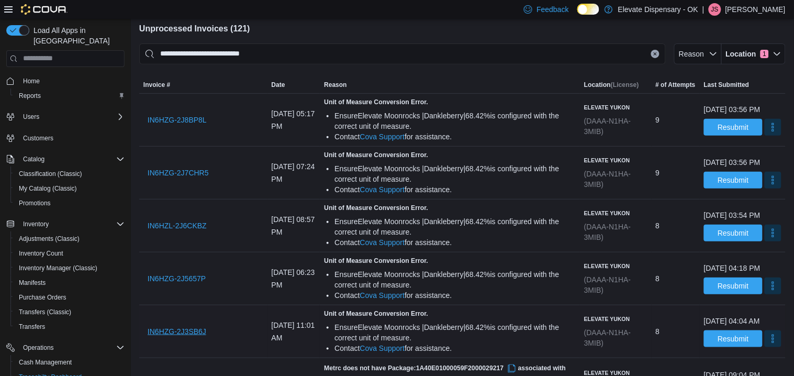
scroll to position [54, 0]
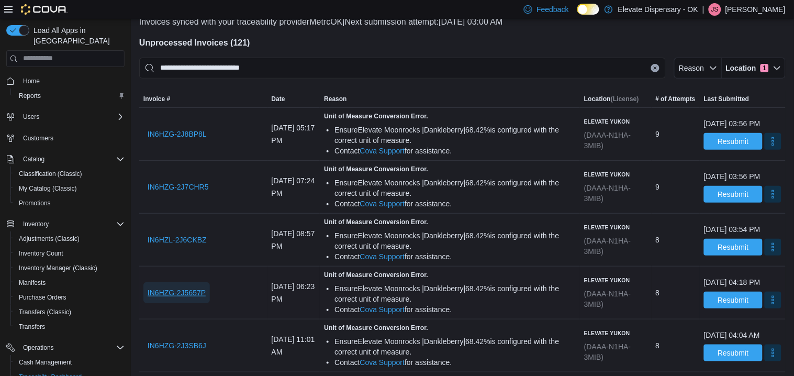
click at [210, 282] on button "IN6HZG-2J5657P" at bounding box center [176, 292] width 67 height 21
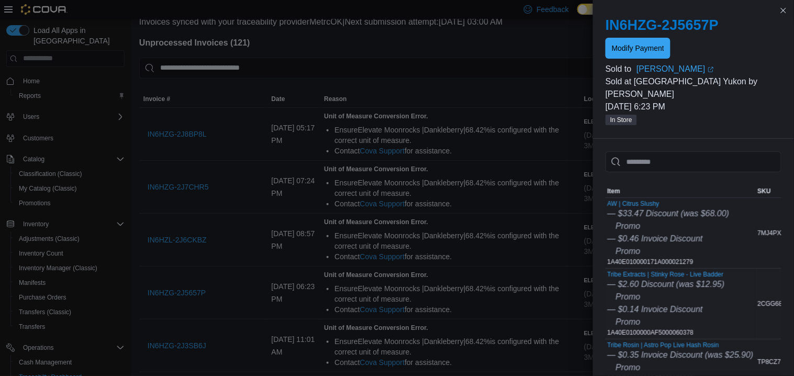
click at [679, 323] on div "Tribe Extracts | Stinky Rose - Live Badder — $2.60 Discount (was $12.95) Promo …" at bounding box center [666, 304] width 117 height 66
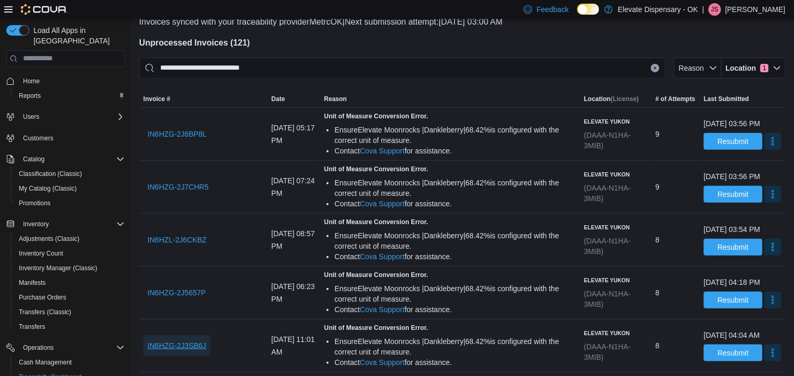
click at [204, 352] on span "IN6HZG-2J3SB6J" at bounding box center [177, 345] width 59 height 21
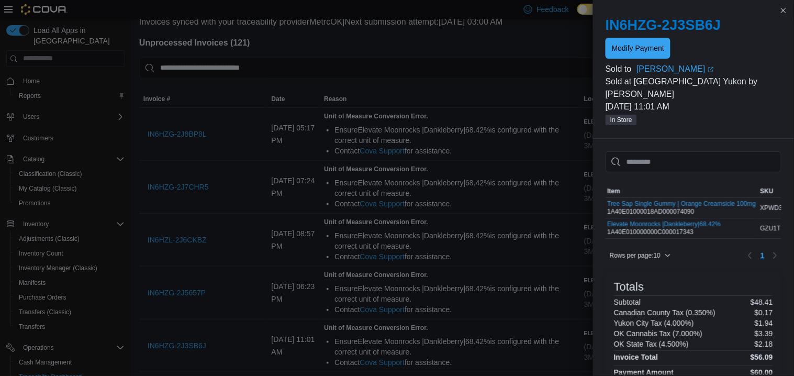
click at [676, 200] on div "Tree Sap Single Gummy | Orange Creamsicle 100mg 1A40E01000018AD000074090" at bounding box center [682, 208] width 149 height 16
copy div "1A40E01000018AD000074090"
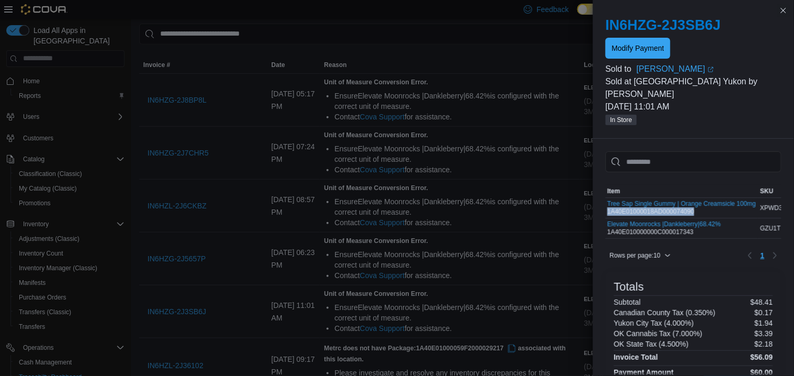
scroll to position [97, 0]
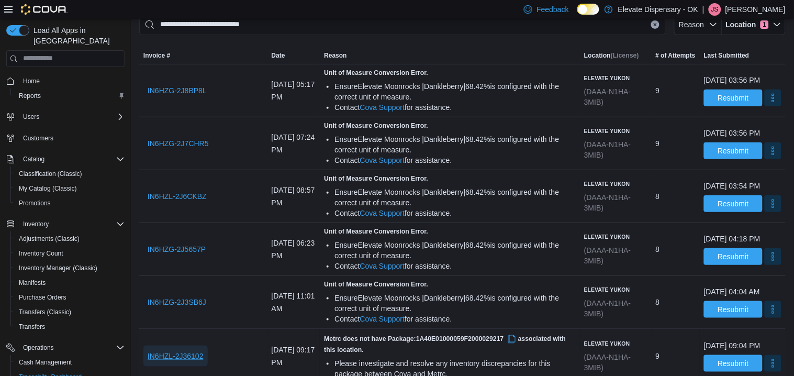
click at [207, 358] on button "IN6HZL-2J36102" at bounding box center [175, 356] width 64 height 21
click at [174, 305] on span "IN6HZG-2J3SB6J" at bounding box center [177, 302] width 59 height 10
click at [193, 355] on span "IN6HZL-2J36102" at bounding box center [176, 356] width 56 height 10
click at [765, 365] on button "More" at bounding box center [773, 363] width 17 height 17
click at [765, 348] on button "Mark as Resolved" at bounding box center [745, 342] width 67 height 19
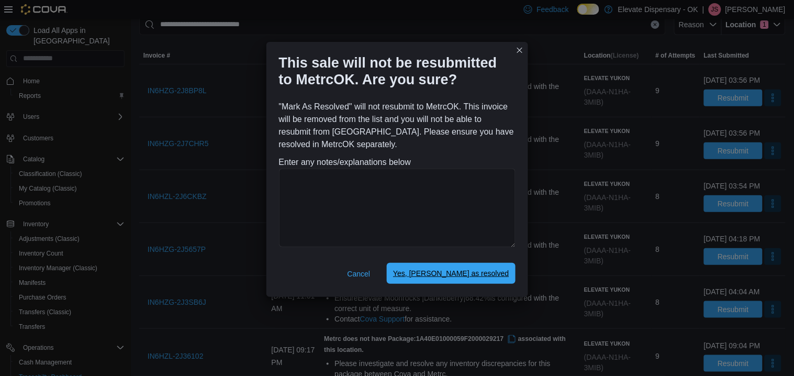
click at [485, 273] on span "Yes, [PERSON_NAME] as resolved" at bounding box center [451, 273] width 116 height 10
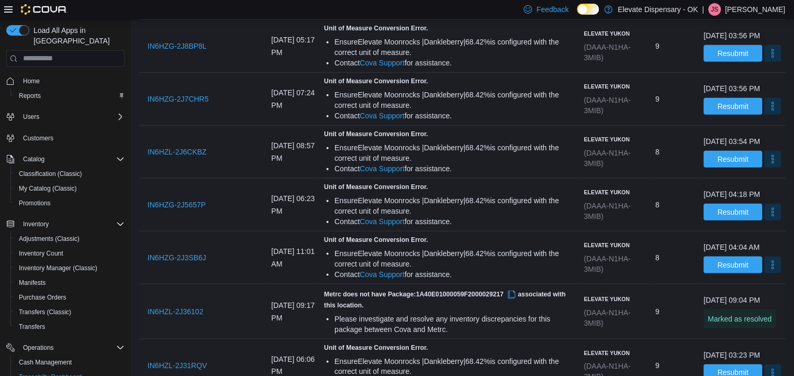
scroll to position [142, 0]
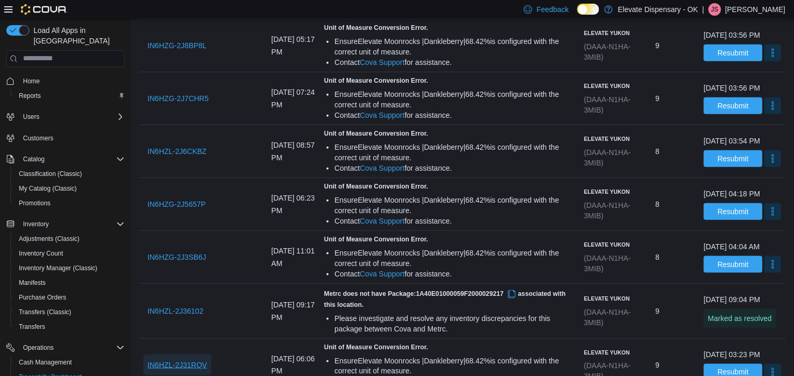
click at [196, 362] on span "IN6HZL-2J31RQV" at bounding box center [178, 365] width 60 height 10
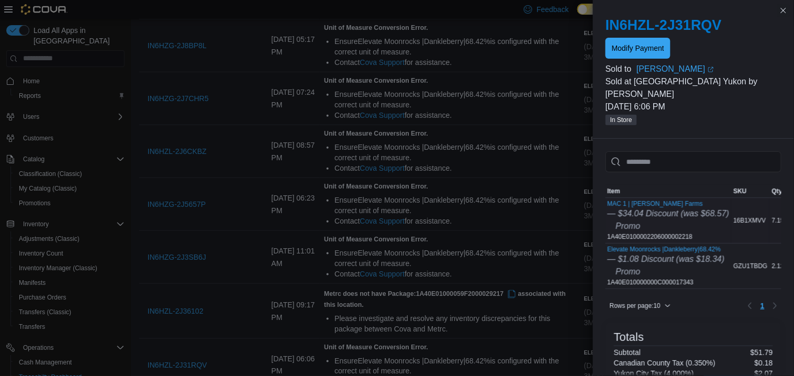
click at [684, 224] on div "MAC 1 | [PERSON_NAME] Farms — $34.04 Discount (was $68.57) Promo 1A40E010000220…" at bounding box center [669, 220] width 122 height 41
copy div "1A40E0100002206000002218"
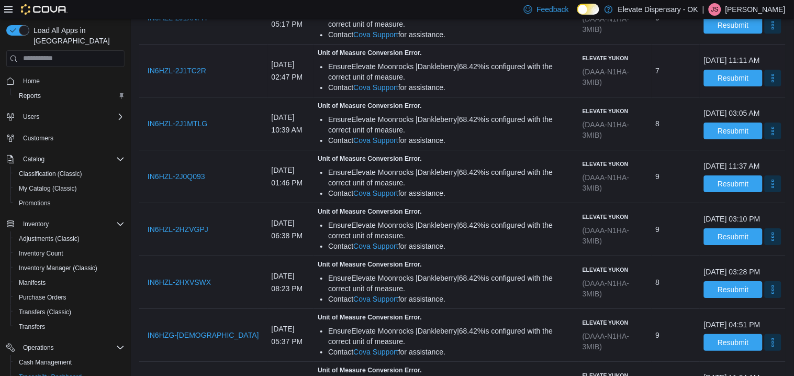
scroll to position [641, 0]
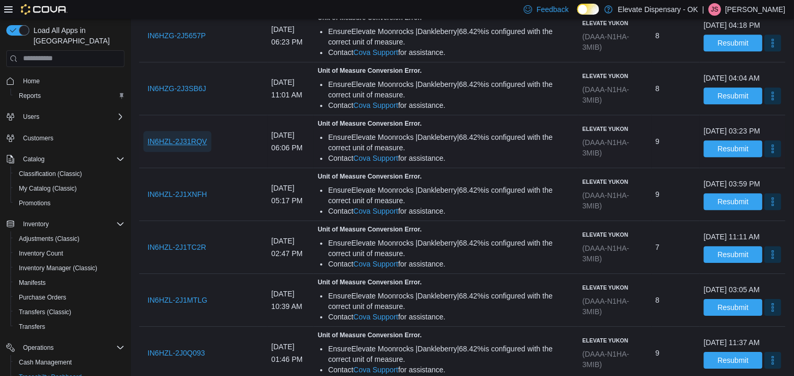
click at [191, 141] on span "IN6HZL-2J31RQV" at bounding box center [178, 141] width 60 height 10
click at [765, 150] on button "More" at bounding box center [773, 148] width 17 height 17
click at [755, 178] on span "Mark as Resolved" at bounding box center [745, 180] width 59 height 10
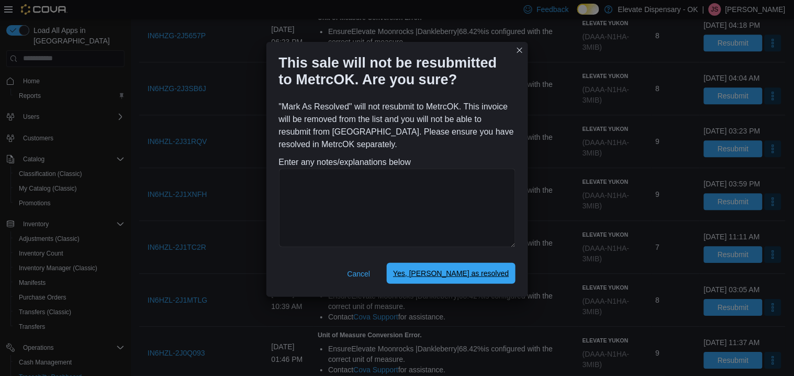
click at [459, 275] on span "Yes, [PERSON_NAME] as resolved" at bounding box center [451, 273] width 116 height 10
